Goal: Task Accomplishment & Management: Use online tool/utility

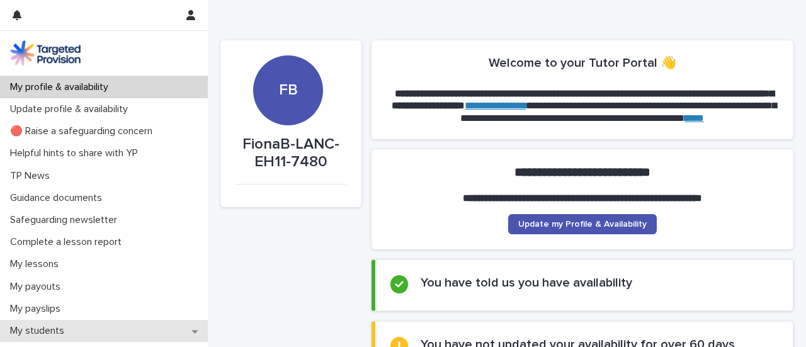
scroll to position [258, 0]
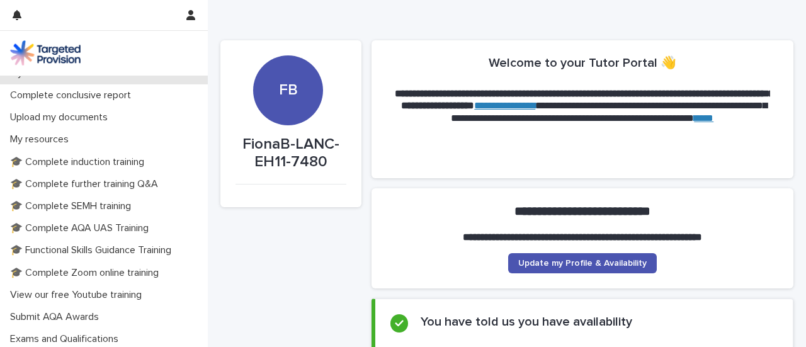
click at [79, 84] on div "My students" at bounding box center [104, 73] width 208 height 22
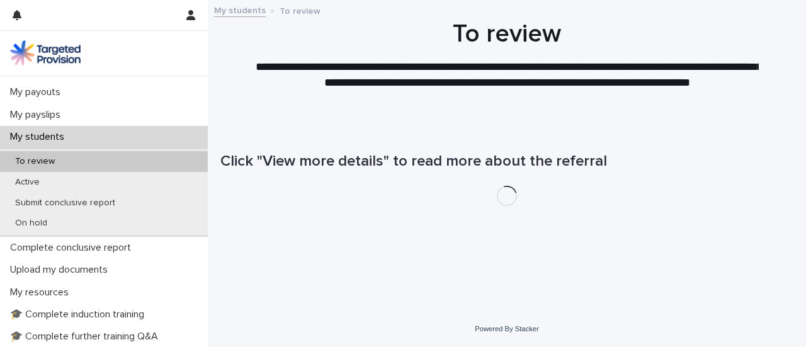
scroll to position [211, 0]
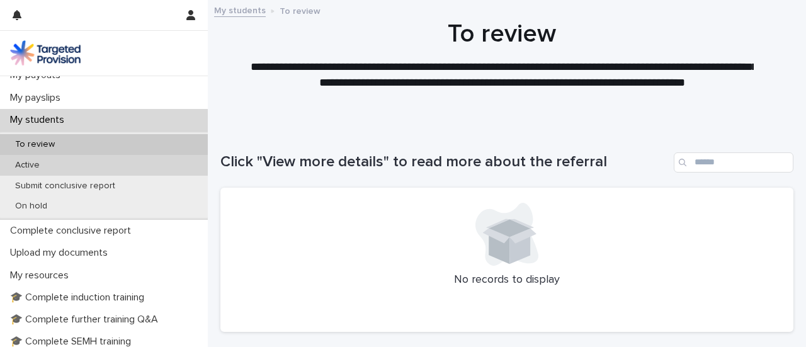
click at [42, 171] on p "Active" at bounding box center [27, 165] width 45 height 11
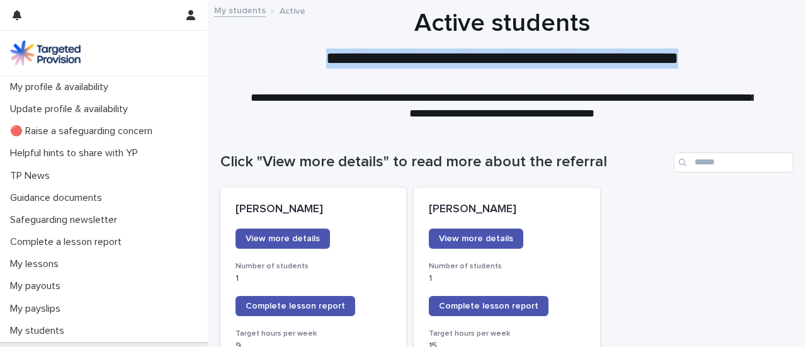
drag, startPoint x: 795, startPoint y: 32, endPoint x: 805, endPoint y: 55, distance: 25.1
click at [805, 55] on div "**********" at bounding box center [403, 173] width 806 height 347
click at [759, 30] on h1 "Active students" at bounding box center [502, 23] width 564 height 30
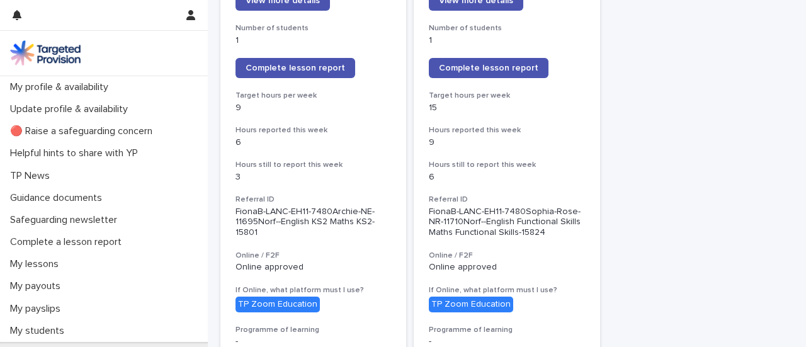
scroll to position [242, 0]
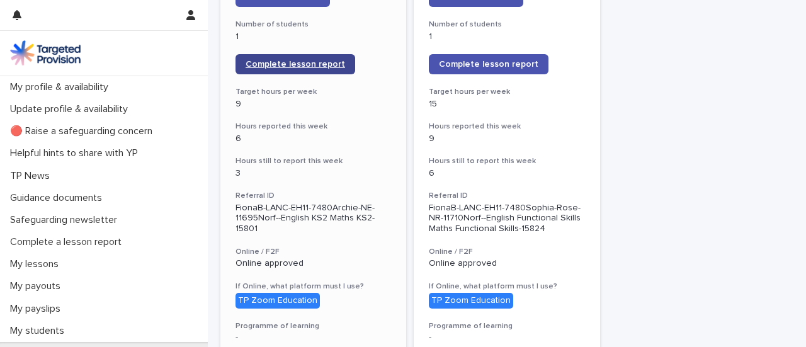
click at [345, 69] on span "Complete lesson report" at bounding box center [295, 64] width 99 height 9
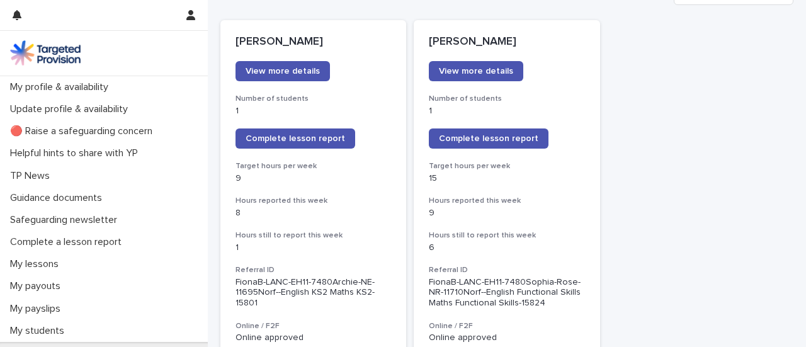
scroll to position [198, 0]
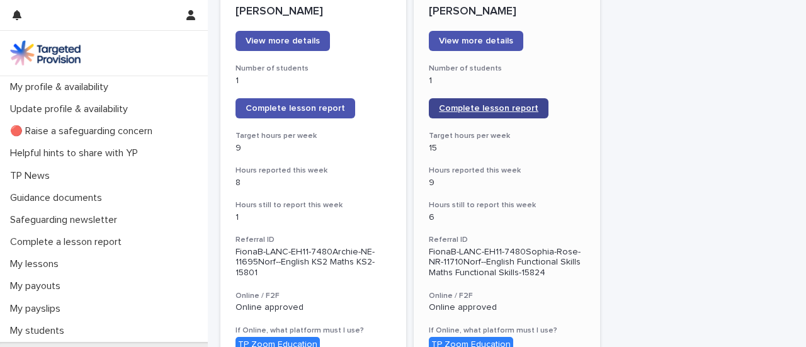
click at [508, 113] on span "Complete lesson report" at bounding box center [488, 108] width 99 height 9
